Goal: Task Accomplishment & Management: Manage account settings

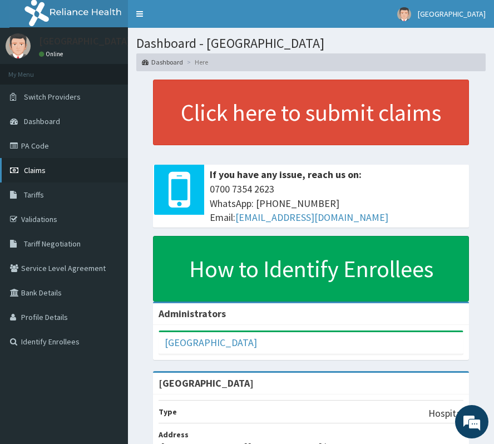
click at [29, 166] on span "Claims" at bounding box center [35, 170] width 22 height 10
